Goal: Information Seeking & Learning: Learn about a topic

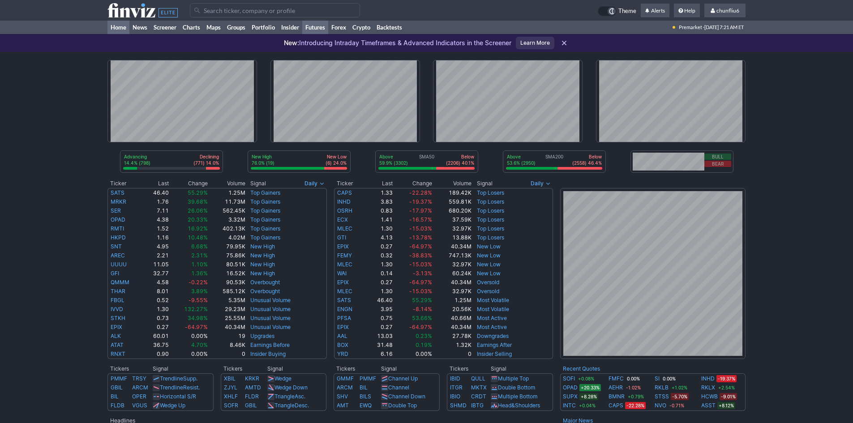
click at [320, 26] on link "Futures" at bounding box center [315, 27] width 26 height 13
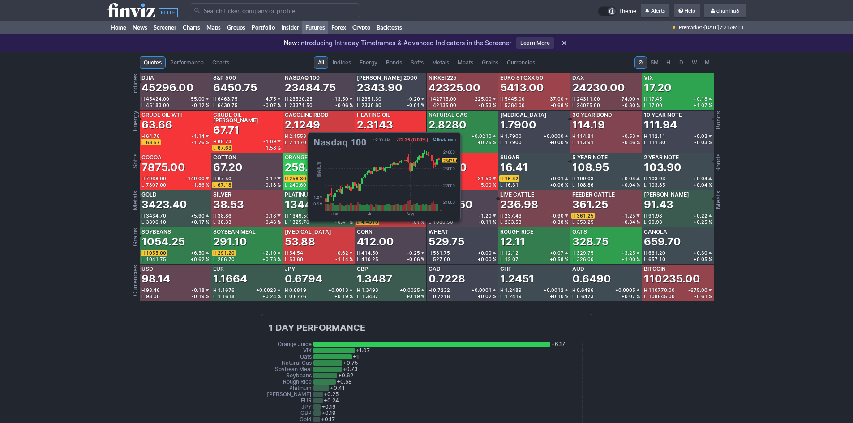
click at [303, 86] on div "23484.75" at bounding box center [310, 88] width 51 height 14
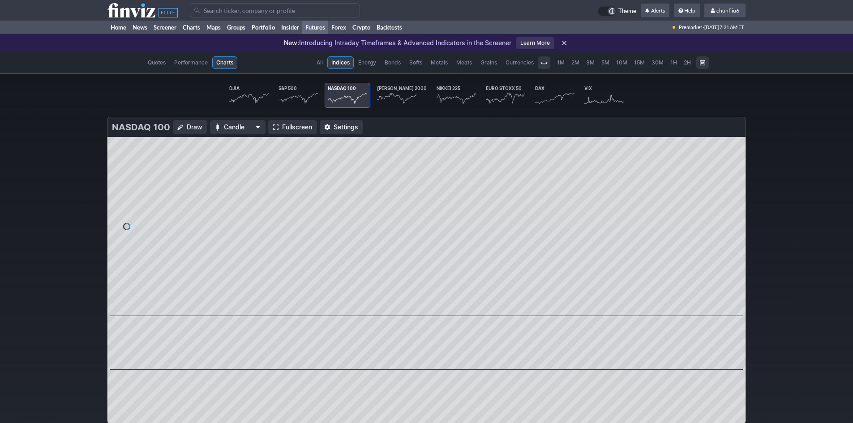
scroll to position [0, 53]
click at [287, 123] on span "Fullscreen" at bounding box center [297, 127] width 30 height 9
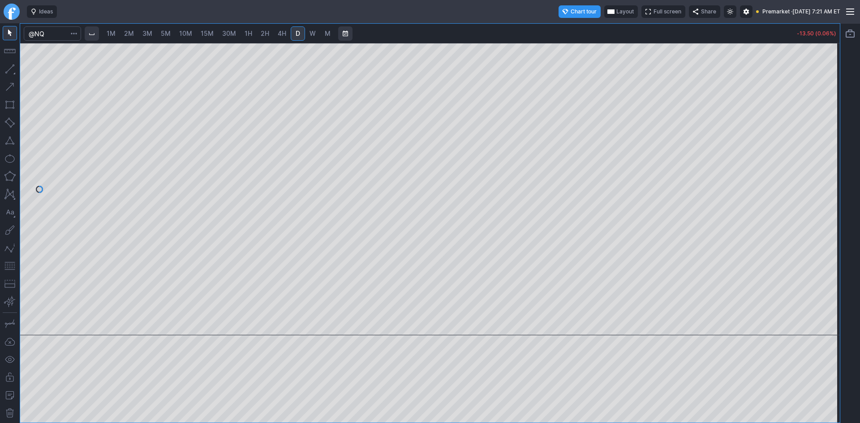
click at [192, 32] on span "10M" at bounding box center [185, 34] width 13 height 8
drag, startPoint x: 827, startPoint y: 138, endPoint x: 826, endPoint y: 145, distance: 6.3
click at [826, 145] on div at bounding box center [830, 187] width 19 height 270
click at [820, 173] on div at bounding box center [429, 189] width 819 height 292
drag, startPoint x: 5, startPoint y: 265, endPoint x: 21, endPoint y: 253, distance: 19.9
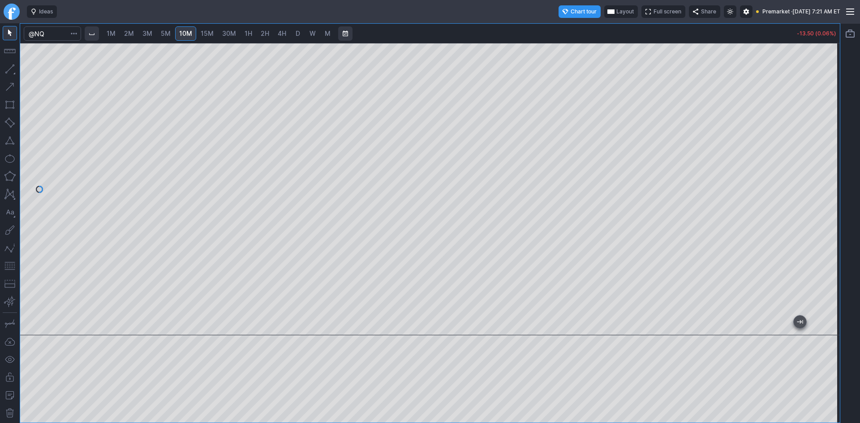
click at [8, 262] on button "button" at bounding box center [10, 266] width 14 height 14
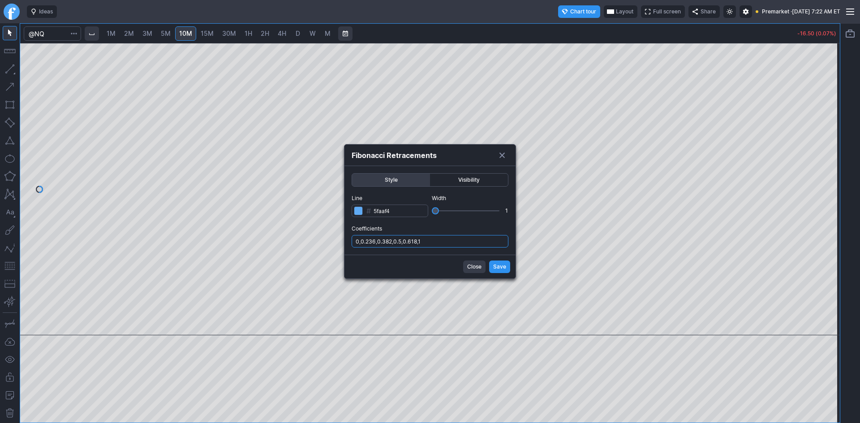
click at [460, 238] on input "0,0.236,0.382,0.5,0.618,1" at bounding box center [430, 241] width 157 height 13
type input "0,0.236,0.382,0.5,0.618,1,.786"
drag, startPoint x: 492, startPoint y: 265, endPoint x: 495, endPoint y: 260, distance: 6.0
click at [493, 265] on button "Save" at bounding box center [499, 267] width 21 height 13
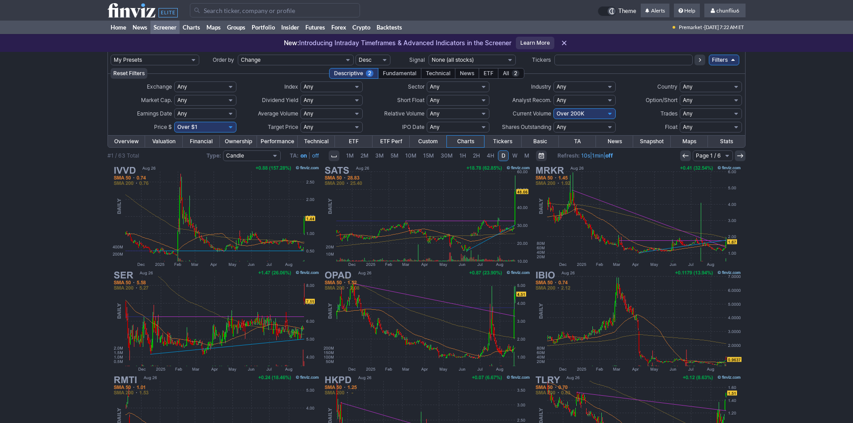
click at [202, 128] on select "Any Under $1 Under $2 Under $3 Under $4 Under $5 Under $7 Under $10 Under $15 U…" at bounding box center [205, 127] width 62 height 11
select select "o10"
click at [174, 122] on select "Any Under $1 Under $2 Under $3 Under $4 Under $5 Under $7 Under $10 Under $15 U…" at bounding box center [205, 127] width 62 height 11
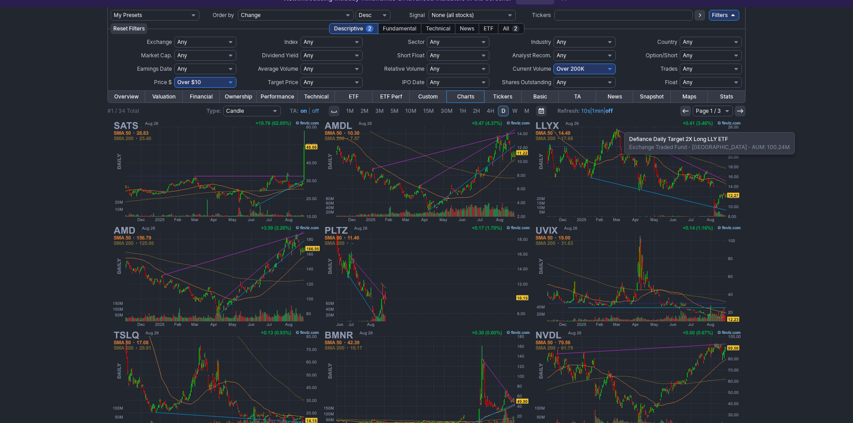
scroll to position [184, 0]
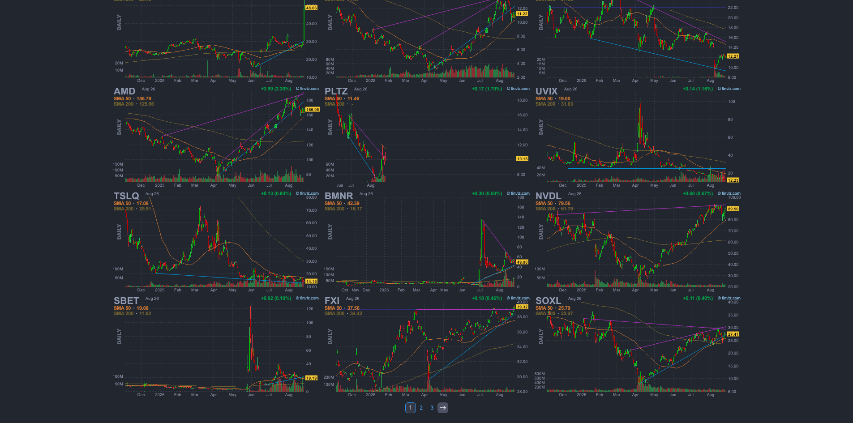
click at [442, 404] on link at bounding box center [443, 408] width 11 height 11
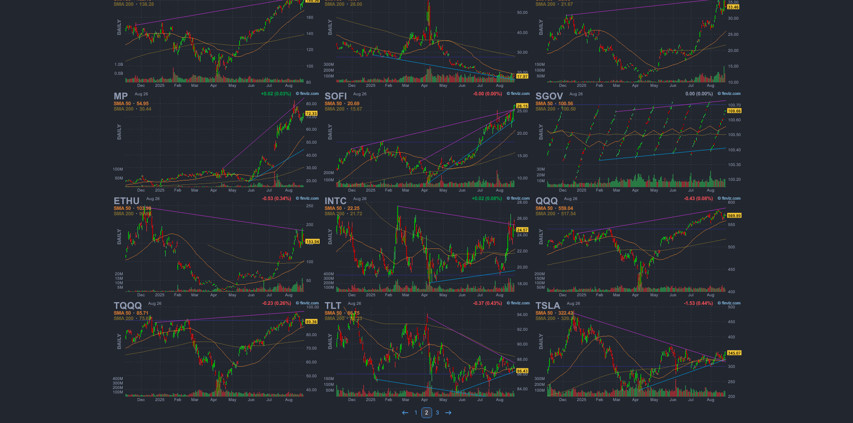
scroll to position [184, 0]
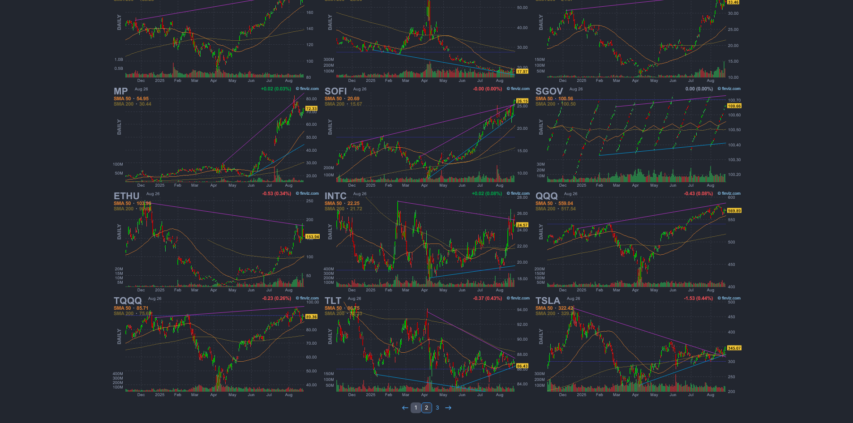
click at [414, 405] on link "1" at bounding box center [416, 408] width 11 height 11
